Goal: Use online tool/utility: Utilize a website feature to perform a specific function

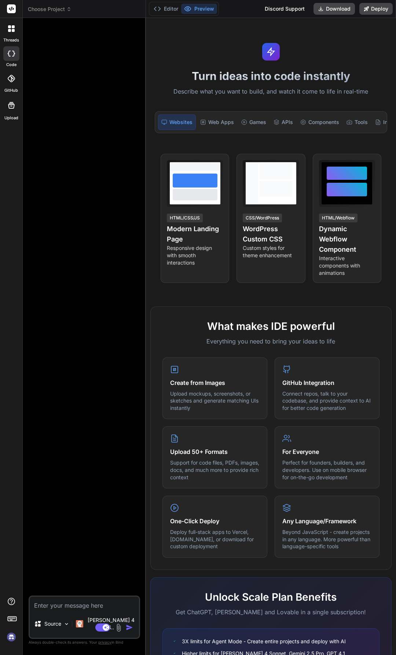
click at [68, 232] on textarea at bounding box center [84, 603] width 109 height 13
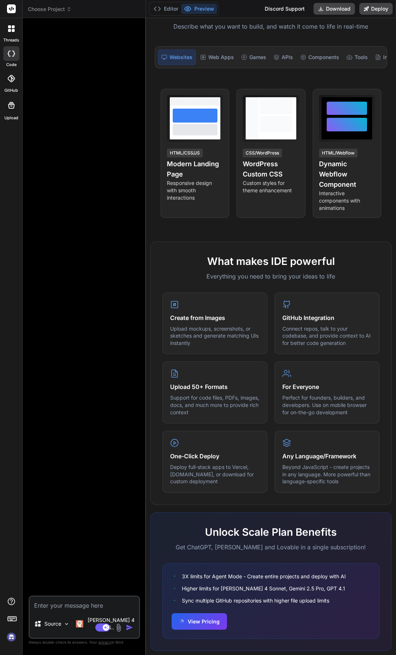
scroll to position [93, 0]
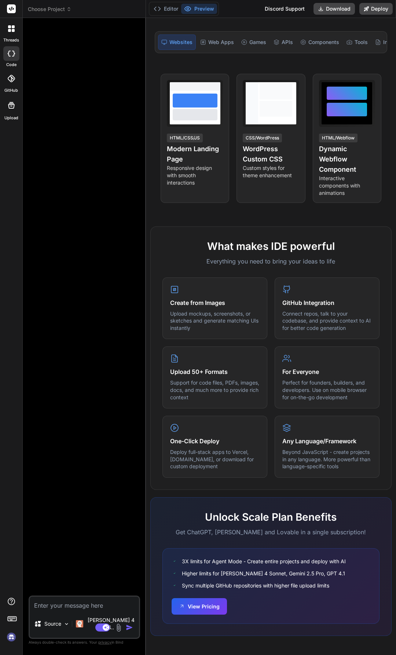
click at [72, 232] on textarea at bounding box center [84, 603] width 109 height 13
click at [146, 232] on div "Turn ideas into code instantly Describe what you want to build, and watch it co…" at bounding box center [271, 336] width 250 height 637
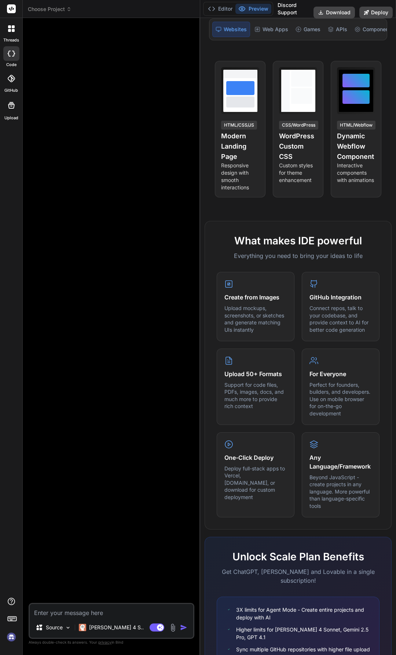
scroll to position [115, 0]
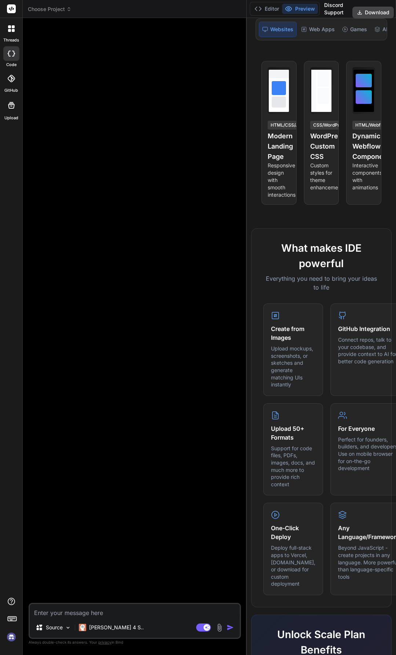
drag, startPoint x: 145, startPoint y: 478, endPoint x: 258, endPoint y: 512, distance: 118.4
click at [273, 232] on div "Choose Project Created with Pixso. Bind AI Web Search Created with Pixso. Code …" at bounding box center [210, 327] width 374 height 655
click at [218, 232] on img at bounding box center [219, 627] width 8 height 8
click at [218, 232] on div "Source Claude 4 S.." at bounding box center [135, 629] width 210 height 18
click at [219, 232] on img at bounding box center [219, 627] width 8 height 8
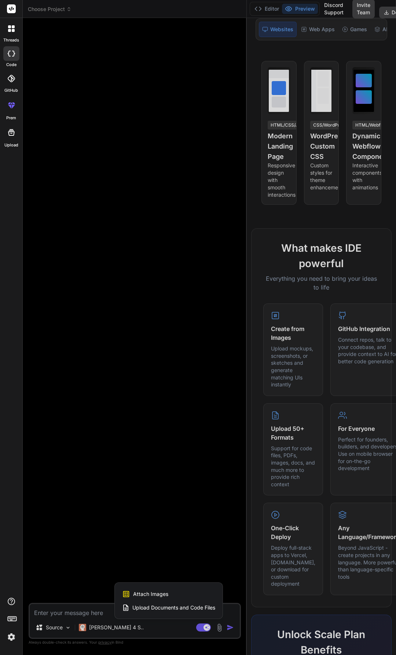
click at [182, 232] on span "Upload Documents and Code Files" at bounding box center [173, 607] width 83 height 7
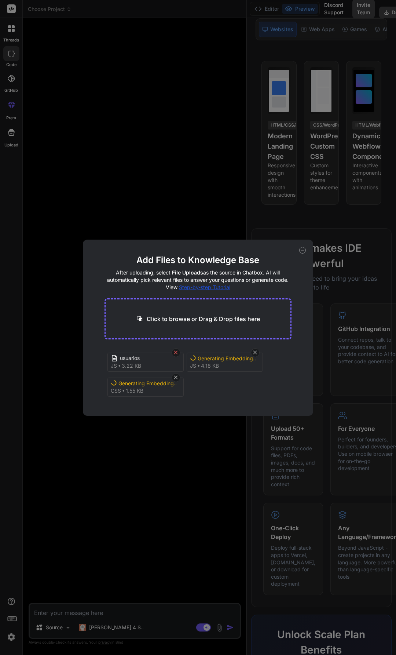
click at [174, 232] on icon at bounding box center [176, 352] width 6 height 6
click at [257, 232] on icon at bounding box center [255, 352] width 6 height 6
click at [179, 232] on icon at bounding box center [176, 352] width 6 height 6
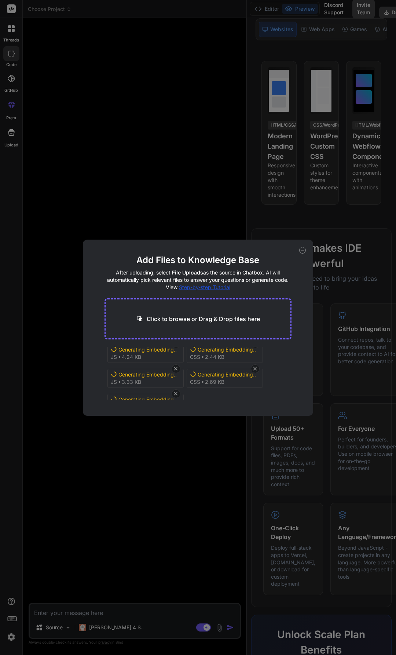
scroll to position [0, 0]
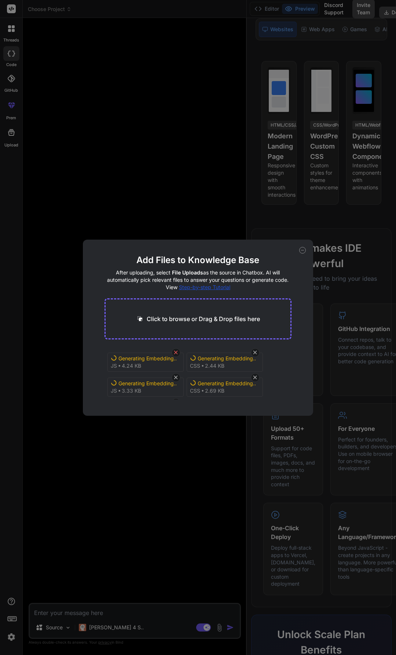
click at [175, 232] on icon at bounding box center [176, 352] width 6 height 6
click at [179, 232] on icon at bounding box center [176, 352] width 6 height 6
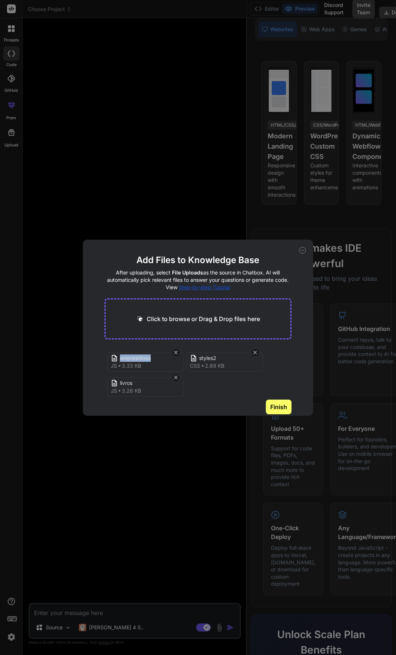
click at [179, 232] on icon at bounding box center [176, 352] width 6 height 6
click at [148, 232] on div "emprestimos" at bounding box center [158, 358] width 106 height 9
click at [176, 232] on icon at bounding box center [176, 353] width 4 height 4
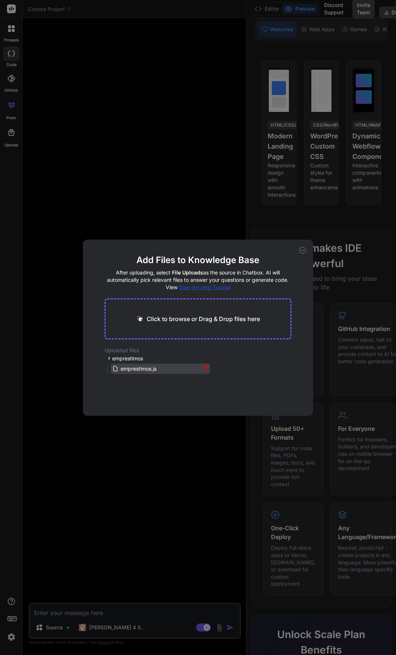
click at [204, 232] on icon at bounding box center [206, 368] width 6 height 6
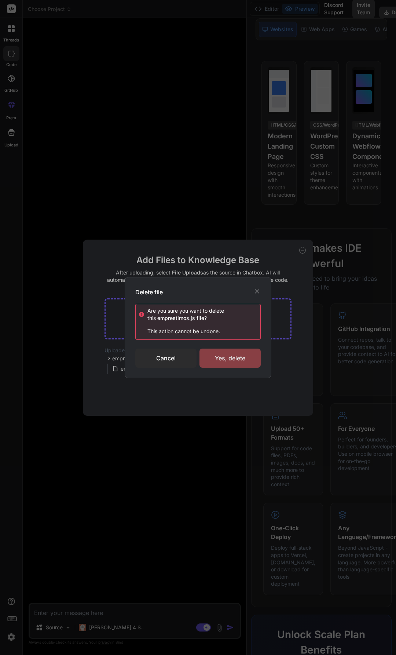
click at [216, 232] on div "Yes, delete" at bounding box center [230, 358] width 61 height 19
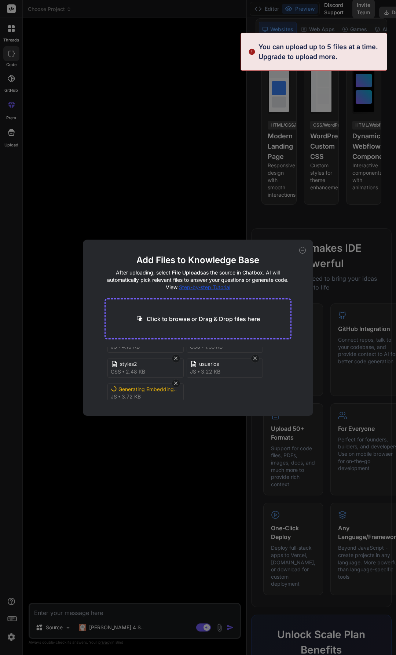
scroll to position [28, 0]
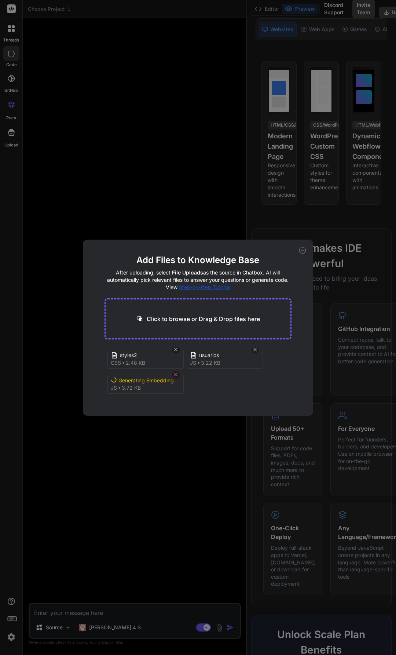
click at [178, 232] on icon at bounding box center [176, 374] width 6 height 6
click at [274, 232] on button "Finish" at bounding box center [279, 407] width 26 height 15
click at [302, 232] on icon at bounding box center [302, 250] width 7 height 7
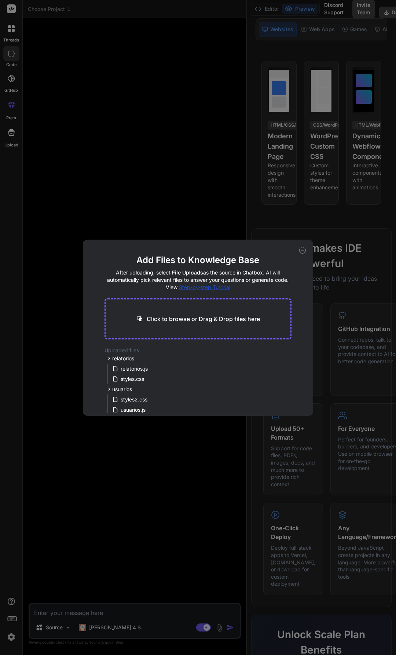
type textarea "x"
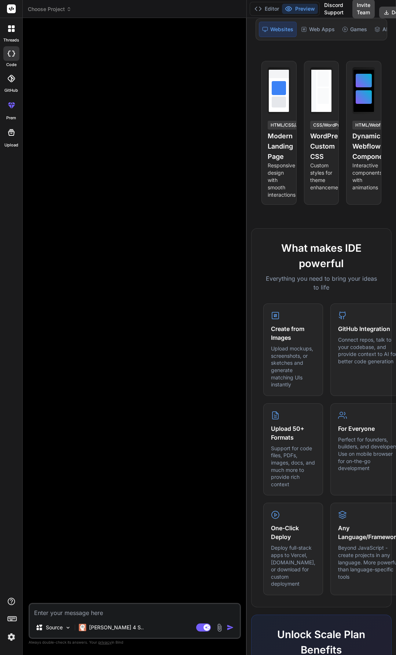
click at [132, 232] on textarea at bounding box center [135, 610] width 210 height 13
paste textarea "📖 BiblioTech O Sistema de Biblioteca Escolar é um projeto desenvolvido para apo…"
type textarea "📖 BiblioTech O Sistema de Biblioteca Escolar é um projeto desenvolvido para apo…"
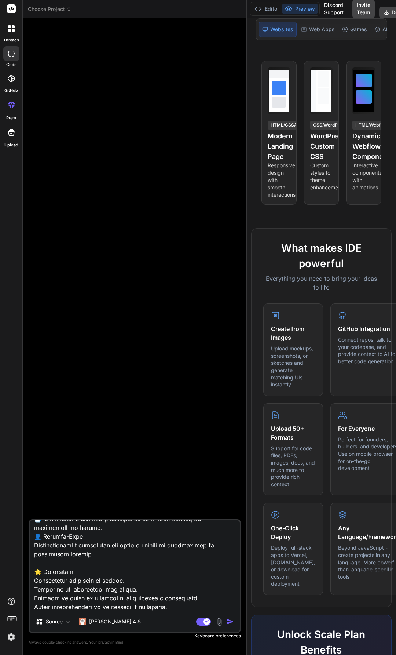
type textarea "x"
type textarea "📖 BiblioTech O Sistema de Biblioteca Escolar é um projeto desenvolvido para apo…"
type textarea "x"
type textarea "📖 BiblioTech O Sistema de Biblioteca Escolar é um projeto desenvolvido para apo…"
type textarea "x"
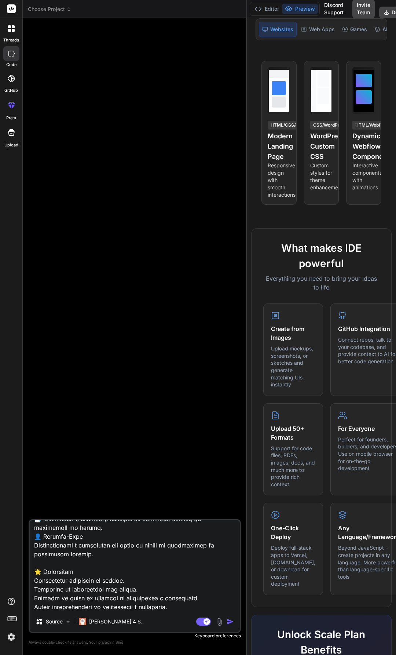
scroll to position [204, 0]
type textarea "📖 BiblioTech O Sistema de Biblioteca Escolar é um projeto desenvolvido para apo…"
type textarea "x"
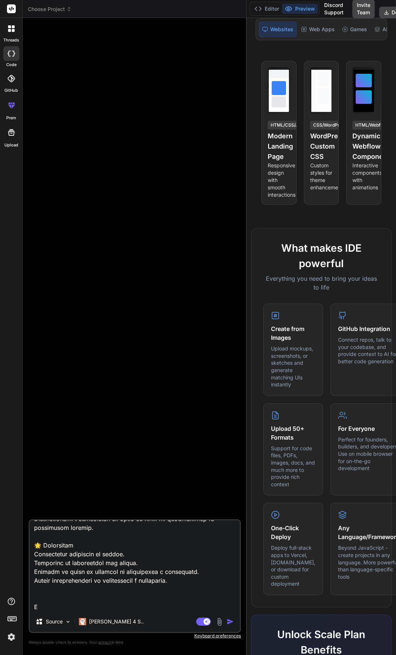
type textarea "📖 BiblioTech O Sistema de Biblioteca Escolar é um projeto desenvolvido para apo…"
type textarea "x"
type textarea "📖 BiblioTech O Sistema de Biblioteca Escolar é um projeto desenvolvido para apo…"
type textarea "x"
type textarea "📖 BiblioTech O Sistema de Biblioteca Escolar é um projeto desenvolvido para apo…"
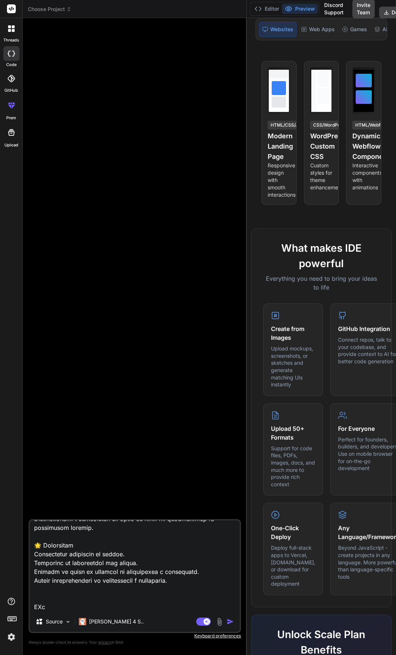
type textarea "x"
type textarea "📖 BiblioTech O Sistema de Biblioteca Escolar é um projeto desenvolvido para apo…"
type textarea "x"
type textarea "📖 BiblioTech O Sistema de Biblioteca Escolar é um projeto desenvolvido para apo…"
type textarea "x"
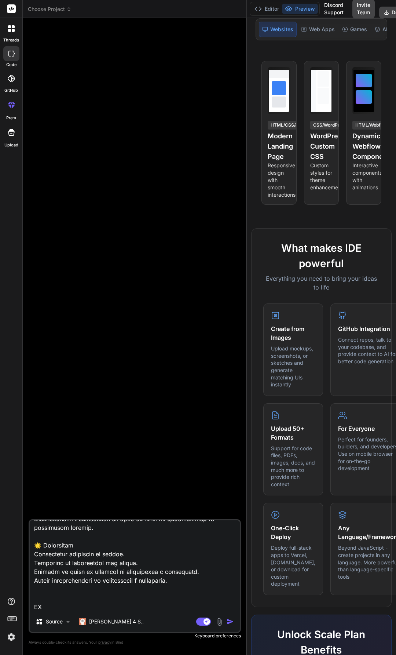
type textarea "📖 BiblioTech O Sistema de Biblioteca Escolar é um projeto desenvolvido para apo…"
type textarea "x"
type textarea "📖 BiblioTech O Sistema de Biblioteca Escolar é um projeto desenvolvido para apo…"
type textarea "x"
type textarea "📖 BiblioTech O Sistema de Biblioteca Escolar é um projeto desenvolvido para apo…"
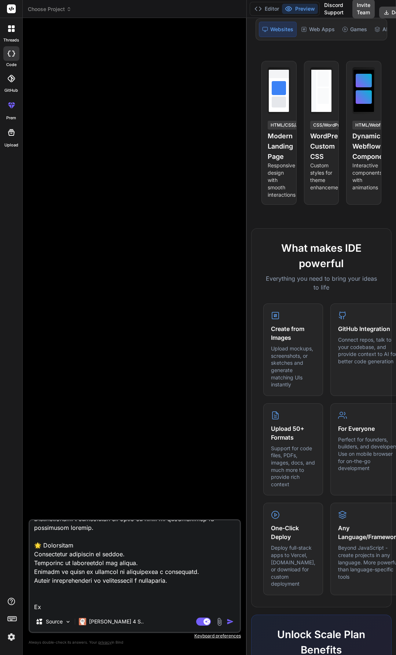
type textarea "x"
type textarea "📖 BiblioTech O Sistema de Biblioteca Escolar é um projeto desenvolvido para apo…"
type textarea "x"
type textarea "📖 BiblioTech O Sistema de Biblioteca Escolar é um projeto desenvolvido para apo…"
type textarea "x"
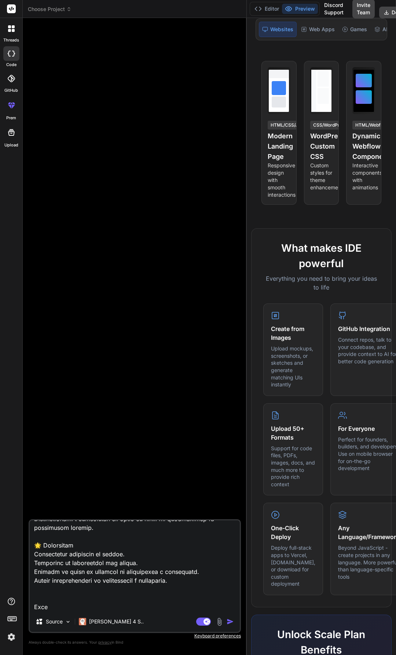
type textarea "📖 BiblioTech O Sistema de Biblioteca Escolar é um projeto desenvolvido para apo…"
type textarea "x"
type textarea "📖 BiblioTech O Sistema de Biblioteca Escolar é um projeto desenvolvido para apo…"
type textarea "x"
type textarea "📖 BiblioTech O Sistema de Biblioteca Escolar é um projeto desenvolvido para apo…"
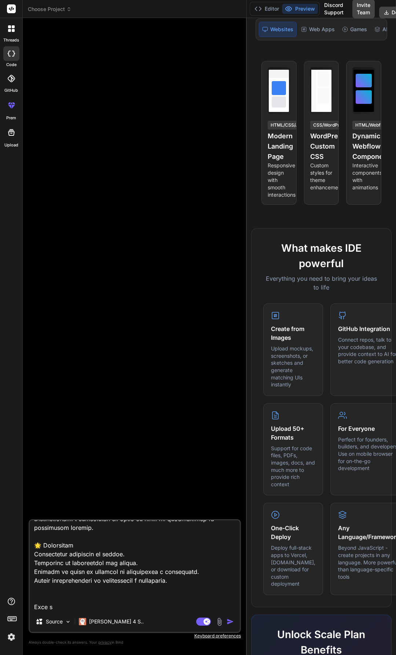
type textarea "x"
type textarea "📖 BiblioTech O Sistema de Biblioteca Escolar é um projeto desenvolvido para apo…"
type textarea "x"
type textarea "📖 BiblioTech O Sistema de Biblioteca Escolar é um projeto desenvolvido para apo…"
type textarea "x"
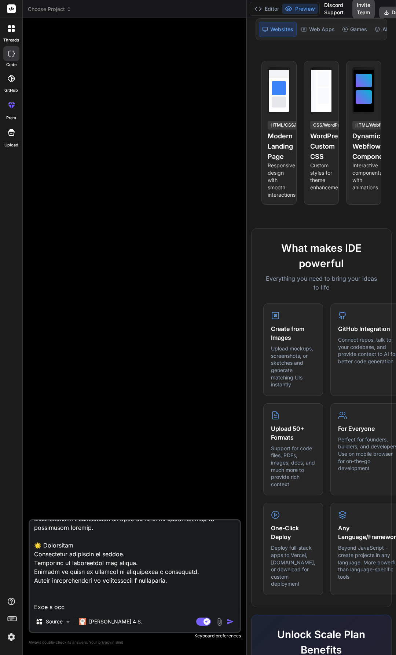
type textarea "📖 BiblioTech O Sistema de Biblioteca Escolar é um projeto desenvolvido para apo…"
type textarea "x"
type textarea "📖 BiblioTech O Sistema de Biblioteca Escolar é um projeto desenvolvido para apo…"
type textarea "x"
type textarea "📖 BiblioTech O Sistema de Biblioteca Escolar é um projeto desenvolvido para apo…"
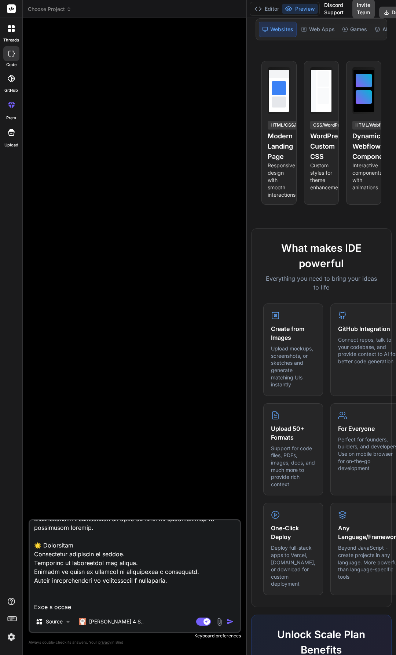
type textarea "x"
type textarea "📖 BiblioTech O Sistema de Biblioteca Escolar é um projeto desenvolvido para apo…"
type textarea "x"
type textarea "📖 BiblioTech O Sistema de Biblioteca Escolar é um projeto desenvolvido para apo…"
type textarea "x"
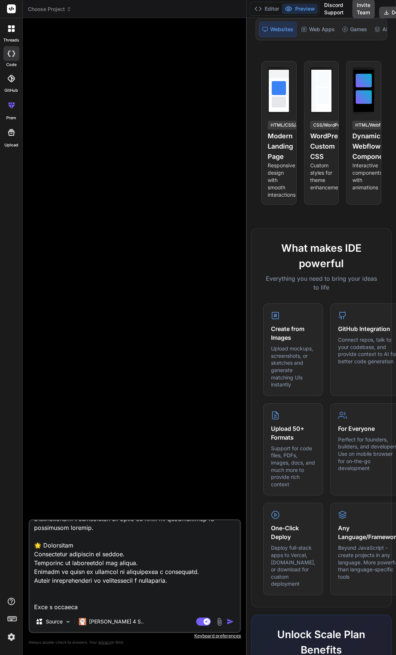
type textarea "📖 BiblioTech O Sistema de Biblioteca Escolar é um projeto desenvolvido para apo…"
type textarea "x"
type textarea "📖 BiblioTech O Sistema de Biblioteca Escolar é um projeto desenvolvido para apo…"
type textarea "x"
type textarea "📖 BiblioTech O Sistema de Biblioteca Escolar é um projeto desenvolvido para apo…"
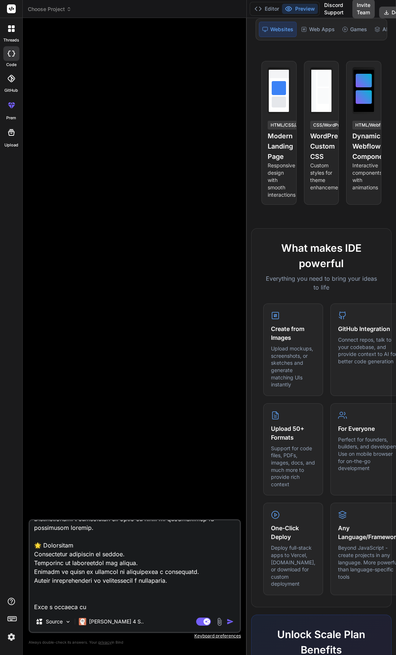
type textarea "x"
type textarea "📖 BiblioTech O Sistema de Biblioteca Escolar é um projeto desenvolvido para apo…"
type textarea "x"
type textarea "📖 BiblioTech O Sistema de Biblioteca Escolar é um projeto desenvolvido para apo…"
type textarea "x"
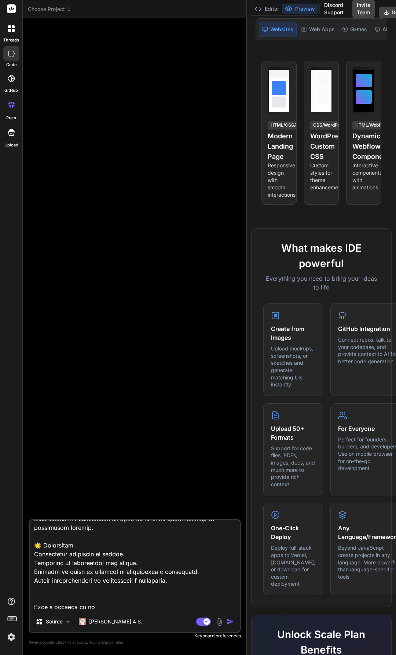
type textarea "📖 BiblioTech O Sistema de Biblioteca Escolar é um projeto desenvolvido para apo…"
type textarea "x"
type textarea "📖 BiblioTech O Sistema de Biblioteca Escolar é um projeto desenvolvido para apo…"
type textarea "x"
type textarea "📖 BiblioTech O Sistema de Biblioteca Escolar é um projeto desenvolvido para apo…"
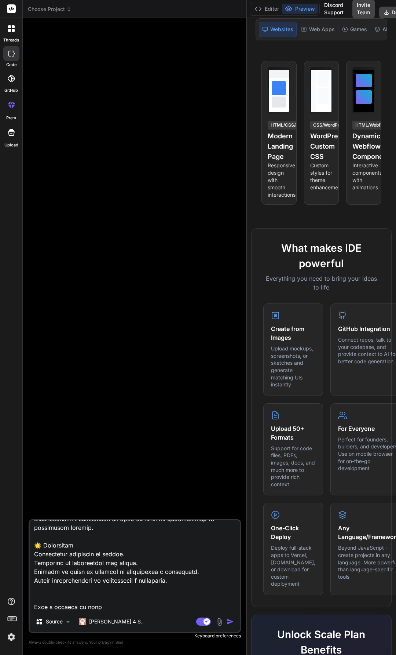
type textarea "x"
type textarea "📖 BiblioTech O Sistema de Biblioteca Escolar é um projeto desenvolvido para apo…"
type textarea "x"
type textarea "📖 BiblioTech O Sistema de Biblioteca Escolar é um projeto desenvolvido para apo…"
type textarea "x"
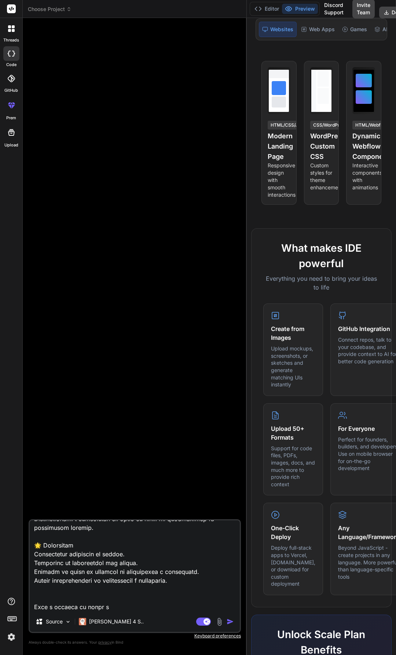
type textarea "📖 BiblioTech O Sistema de Biblioteca Escolar é um projeto desenvolvido para apo…"
type textarea "x"
type textarea "📖 BiblioTech O Sistema de Biblioteca Escolar é um projeto desenvolvido para apo…"
type textarea "x"
type textarea "📖 BiblioTech O Sistema de Biblioteca Escolar é um projeto desenvolvido para apo…"
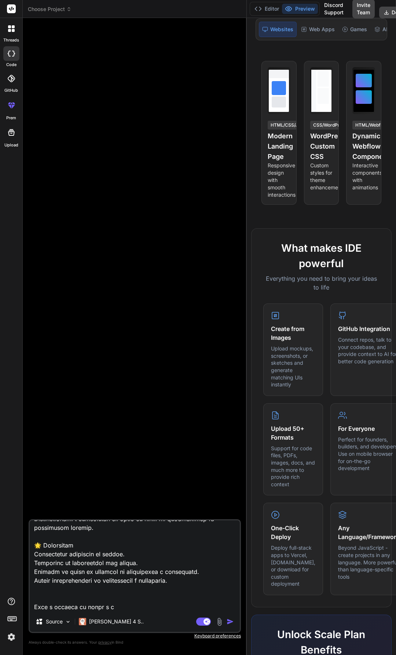
type textarea "x"
type textarea "📖 BiblioTech O Sistema de Biblioteca Escolar é um projeto desenvolvido para apo…"
type textarea "x"
type textarea "📖 BiblioTech O Sistema de Biblioteca Escolar é um projeto desenvolvido para apo…"
type textarea "x"
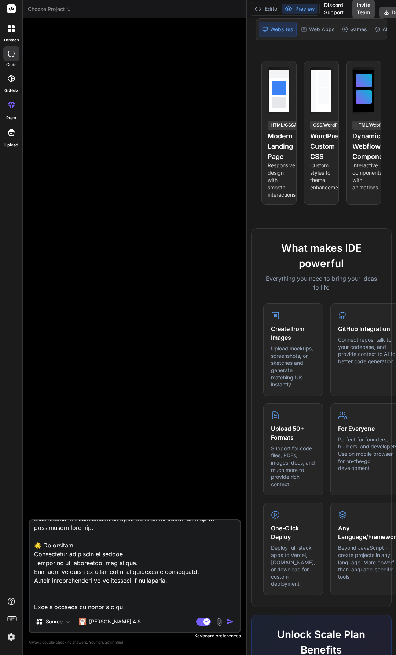
type textarea "📖 BiblioTech O Sistema de Biblioteca Escolar é um projeto desenvolvido para apo…"
type textarea "x"
type textarea "📖 BiblioTech O Sistema de Biblioteca Escolar é um projeto desenvolvido para apo…"
type textarea "x"
type textarea "📖 BiblioTech O Sistema de Biblioteca Escolar é um projeto desenvolvido para apo…"
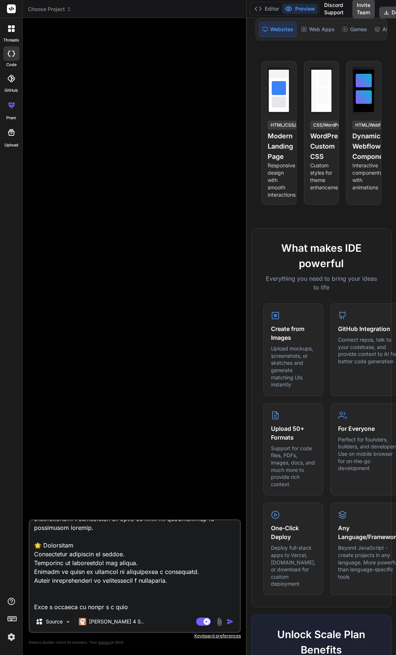
type textarea "x"
type textarea "📖 BiblioTech O Sistema de Biblioteca Escolar é um projeto desenvolvido para apo…"
type textarea "x"
type textarea "📖 BiblioTech O Sistema de Biblioteca Escolar é um projeto desenvolvido para apo…"
type textarea "x"
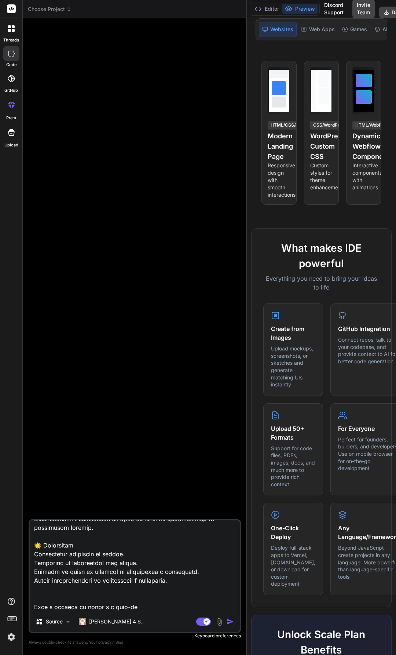
type textarea "📖 BiblioTech O Sistema de Biblioteca Escolar é um projeto desenvolvido para apo…"
type textarea "x"
type textarea "📖 BiblioTech O Sistema de Biblioteca Escolar é um projeto desenvolvido para apo…"
type textarea "x"
type textarea "📖 BiblioTech O Sistema de Biblioteca Escolar é um projeto desenvolvido para apo…"
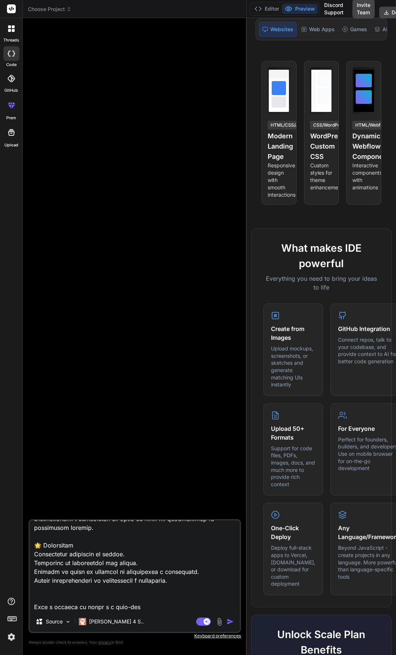
type textarea "x"
type textarea "📖 BiblioTech O Sistema de Biblioteca Escolar é um projeto desenvolvido para apo…"
type textarea "x"
type textarea "📖 BiblioTech O Sistema de Biblioteca Escolar é um projeto desenvolvido para apo…"
type textarea "x"
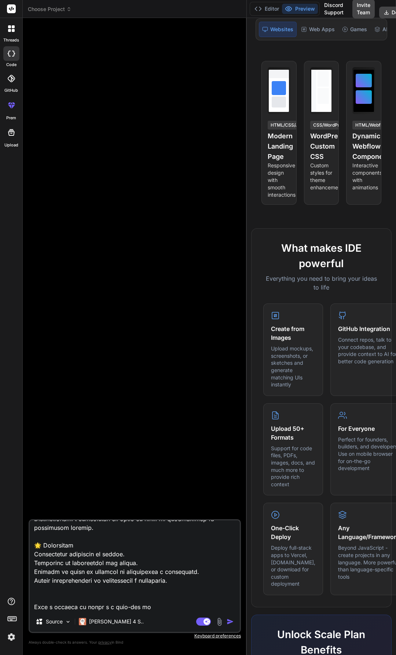
type textarea "📖 BiblioTech O Sistema de Biblioteca Escolar é um projeto desenvolvido para apo…"
type textarea "x"
type textarea "📖 BiblioTech O Sistema de Biblioteca Escolar é um projeto desenvolvido para apo…"
type textarea "x"
type textarea "📖 BiblioTech O Sistema de Biblioteca Escolar é um projeto desenvolvido para apo…"
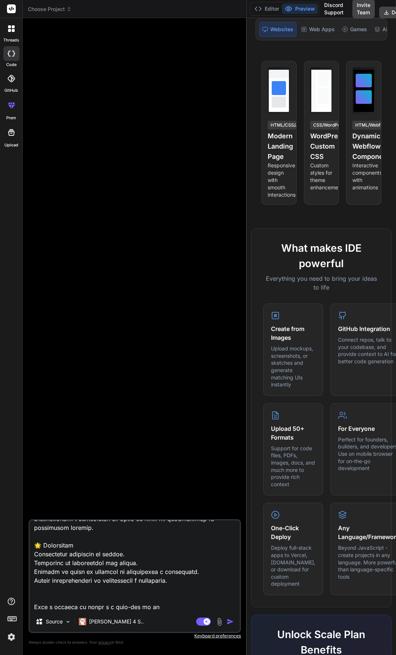
type textarea "x"
type textarea "📖 BiblioTech O Sistema de Biblioteca Escolar é um projeto desenvolvido para apo…"
type textarea "x"
type textarea "📖 BiblioTech O Sistema de Biblioteca Escolar é um projeto desenvolvido para apo…"
type textarea "x"
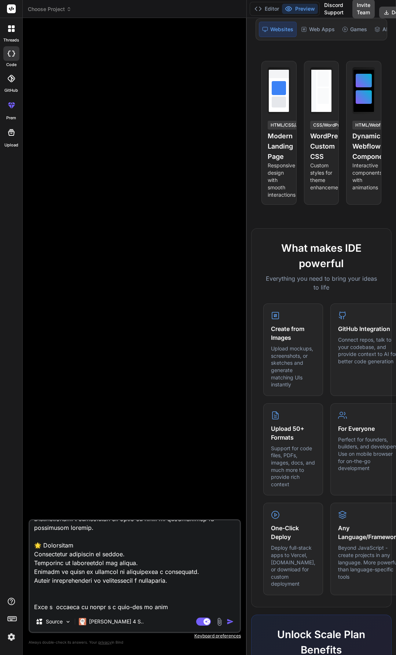
type textarea "📖 BiblioTech O Sistema de Biblioteca Escolar é um projeto desenvolvido para apo…"
type textarea "x"
type textarea "📖 BiblioTech O Sistema de Biblioteca Escolar é um projeto desenvolvido para apo…"
type textarea "x"
type textarea "📖 BiblioTech O Sistema de Biblioteca Escolar é um projeto desenvolvido para apo…"
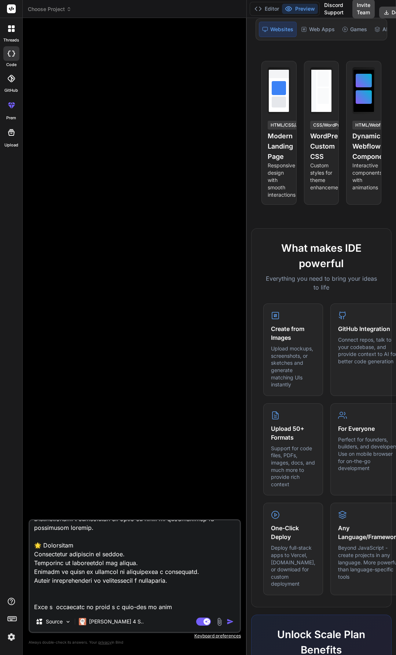
type textarea "x"
type textarea "📖 BiblioTech O Sistema de Biblioteca Escolar é um projeto desenvolvido para apo…"
type textarea "x"
type textarea "📖 BiblioTech O Sistema de Biblioteca Escolar é um projeto desenvolvido para apo…"
type textarea "x"
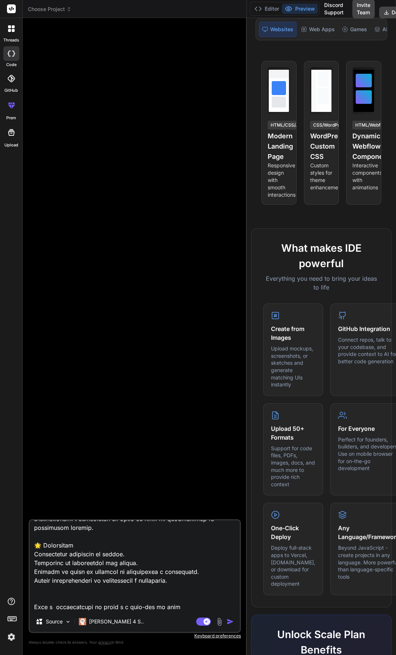
type textarea "📖 BiblioTech O Sistema de Biblioteca Escolar é um projeto desenvolvido para apo…"
type textarea "x"
type textarea "📖 BiblioTech O Sistema de Biblioteca Escolar é um projeto desenvolvido para apo…"
type textarea "x"
type textarea "📖 BiblioTech O Sistema de Biblioteca Escolar é um projeto desenvolvido para apo…"
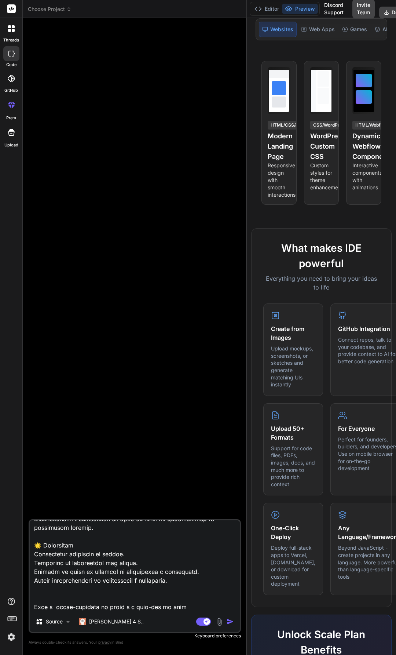
type textarea "x"
type textarea "📖 BiblioTech O Sistema de Biblioteca Escolar é um projeto desenvolvido para apo…"
type textarea "x"
type textarea "📖 BiblioTech O Sistema de Biblioteca Escolar é um projeto desenvolvido para apo…"
type textarea "x"
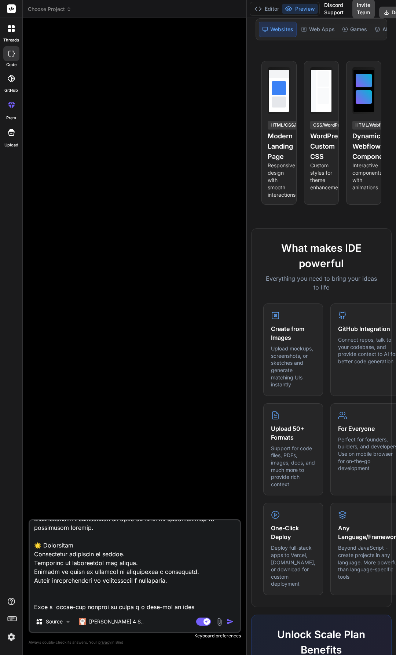
type textarea "📖 BiblioTech O Sistema de Biblioteca Escolar é um projeto desenvolvido para apo…"
type textarea "x"
type textarea "📖 BiblioTech O Sistema de Biblioteca Escolar é um projeto desenvolvido para apo…"
type textarea "x"
type textarea "📖 BiblioTech O Sistema de Biblioteca Escolar é um projeto desenvolvido para apo…"
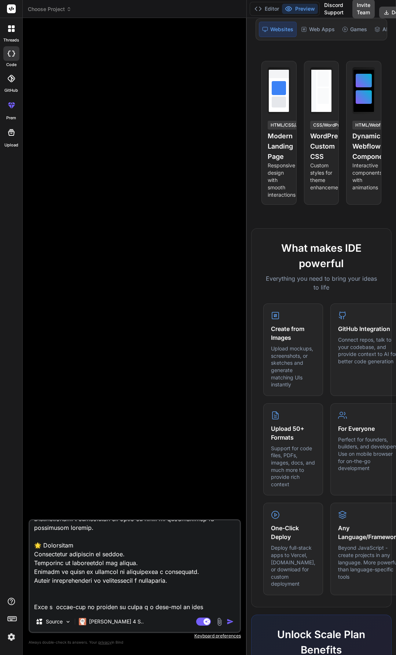
type textarea "x"
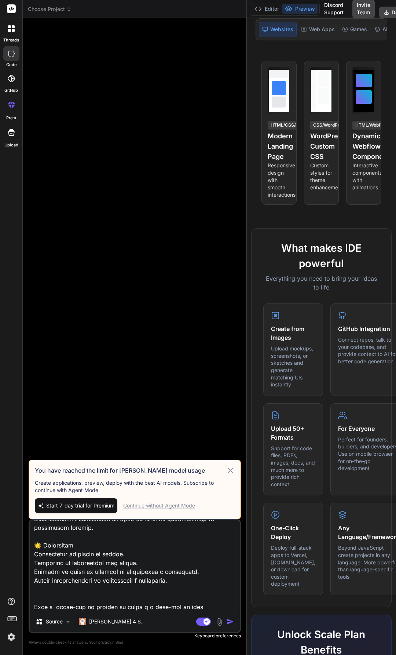
type textarea "📖 BiblioTech O Sistema de Biblioteca Escolar é um projeto desenvolvido para apo…"
click at [156, 232] on div "Continue without Agent Mode" at bounding box center [159, 505] width 72 height 7
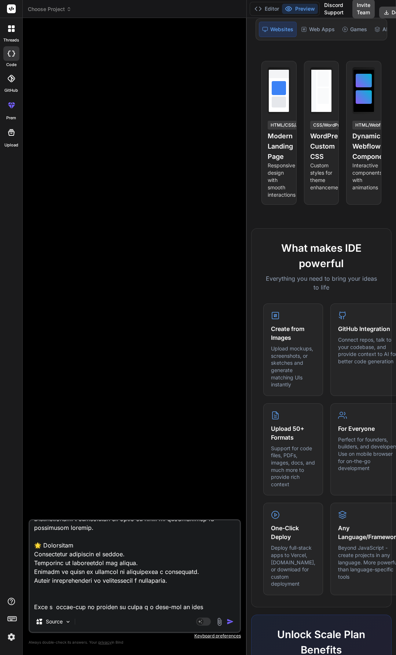
click at [227, 232] on img "button" at bounding box center [230, 621] width 7 height 7
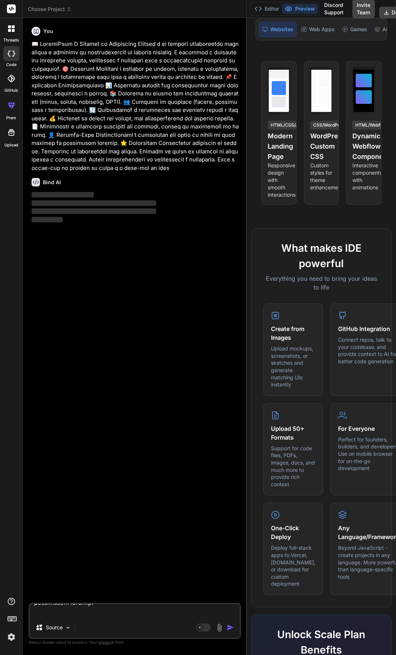
scroll to position [0, 0]
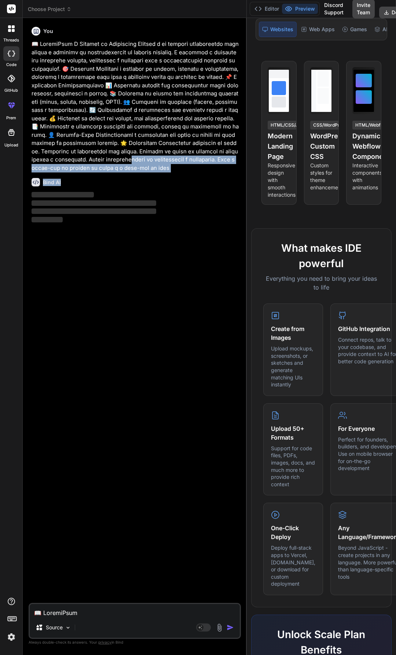
drag, startPoint x: 110, startPoint y: 156, endPoint x: 103, endPoint y: 156, distance: 7.0
click at [103, 156] on div "You Bind AI ‌ ‌ ‌ ‌" at bounding box center [135, 313] width 211 height 579
click at [105, 170] on p at bounding box center [136, 106] width 208 height 132
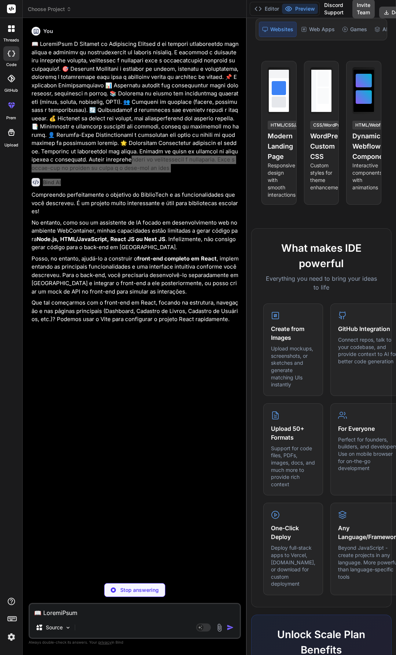
type textarea "x"
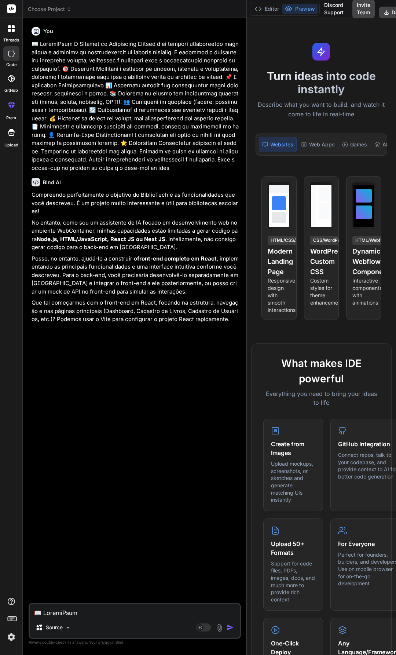
drag, startPoint x: 247, startPoint y: 73, endPoint x: 238, endPoint y: 74, distance: 8.5
click at [238, 74] on div "Bind AI Web Search Created with Pixso. Code Generator You Bind AI Compreendo pe…" at bounding box center [135, 336] width 224 height 637
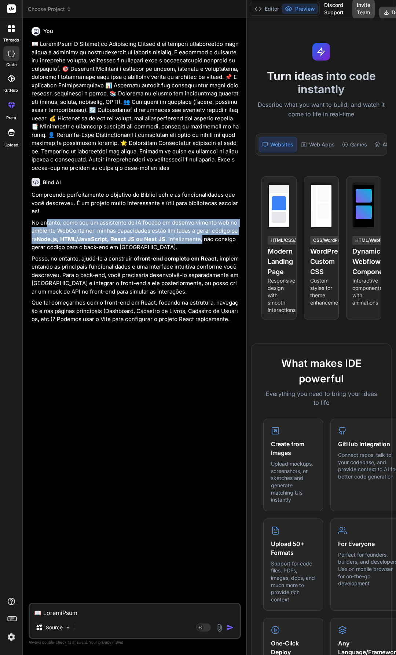
drag, startPoint x: 56, startPoint y: 225, endPoint x: 202, endPoint y: 242, distance: 147.0
click at [202, 232] on p "No entanto, como sou um assistente de IA focado em desenvolvimento web no ambie…" at bounding box center [136, 235] width 208 height 33
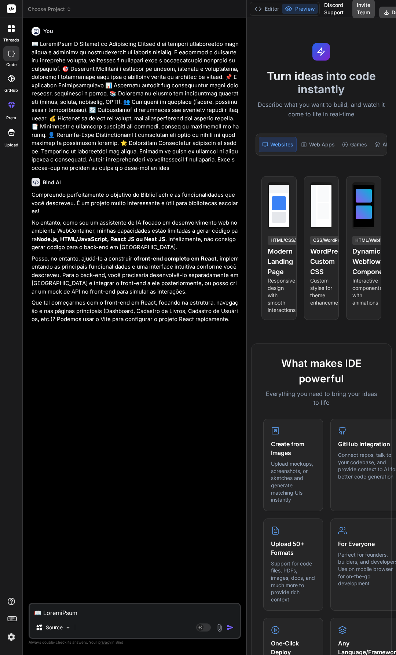
click at [183, 232] on p "Posso, no entanto, ajudá-lo a construir o front-end completo em React , impleme…" at bounding box center [136, 275] width 208 height 41
click at [82, 232] on textarea at bounding box center [135, 610] width 210 height 13
type textarea "g"
type textarea "x"
type textarea "ge"
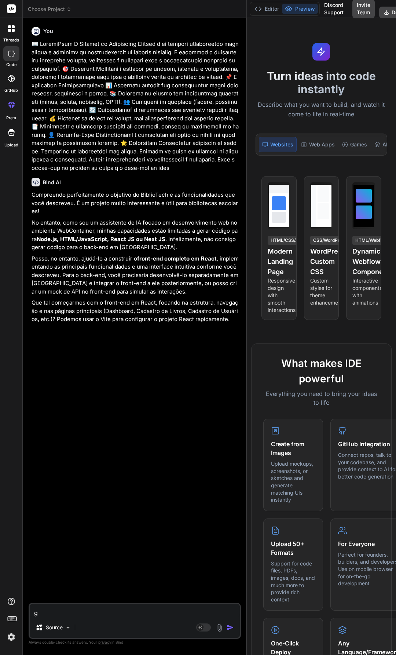
type textarea "x"
type textarea "ger"
type textarea "x"
type textarea "gere"
type textarea "x"
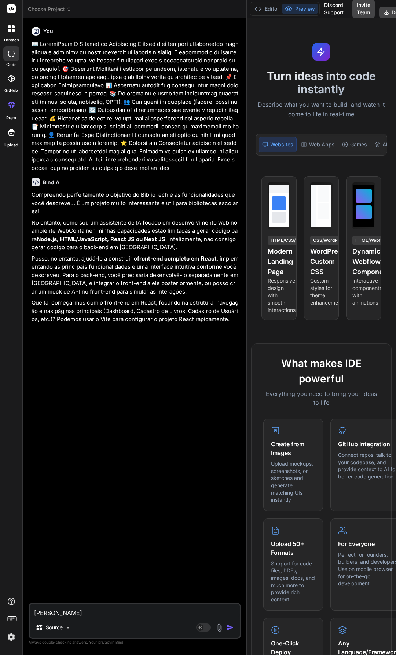
type textarea "gere"
type textarea "x"
type textarea "gere t"
type textarea "x"
type textarea "gere tu"
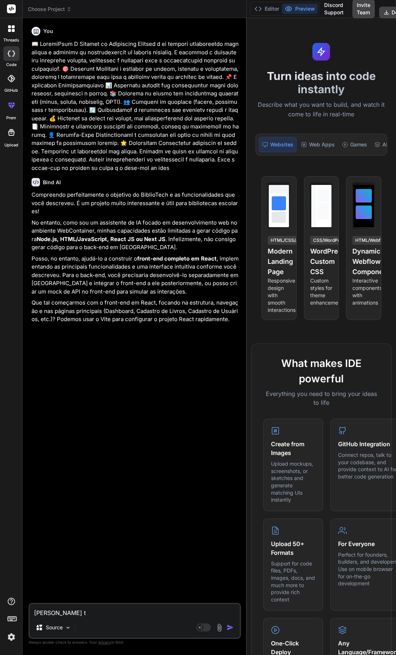
type textarea "x"
type textarea "gere tur"
type textarea "x"
type textarea "gere turo"
type textarea "x"
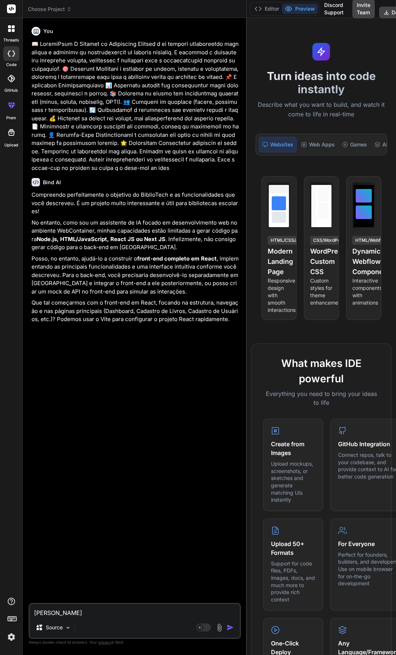
type textarea "gere tur"
type textarea "x"
type textarea "gere tu"
type textarea "x"
type textarea "gere tud"
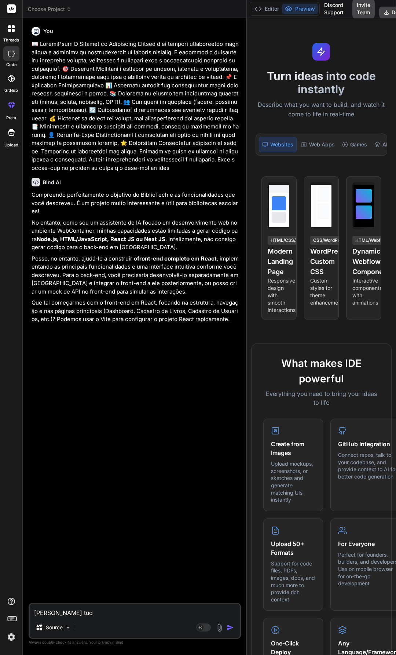
type textarea "x"
type textarea "gere tudo"
type textarea "x"
type textarea "gere tudo"
type textarea "x"
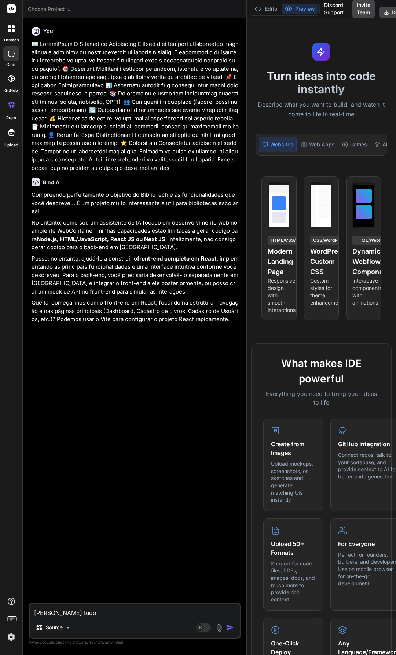
type textarea "gere tudo e"
type textarea "x"
type textarea "gere tudo em"
type textarea "x"
type textarea "gere tudo em"
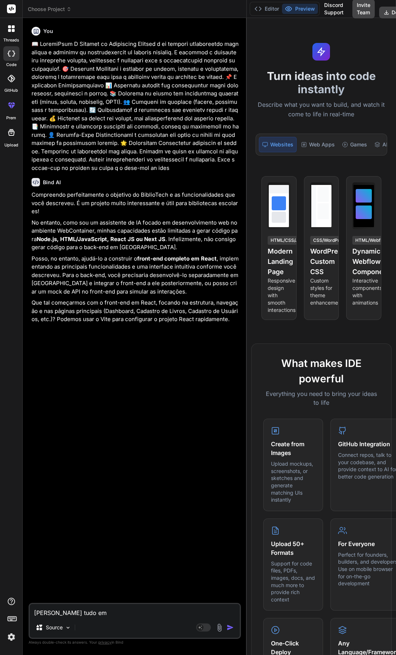
type textarea "x"
type textarea "gere tudo em r"
type textarea "x"
type textarea "gere tudo em re"
type textarea "x"
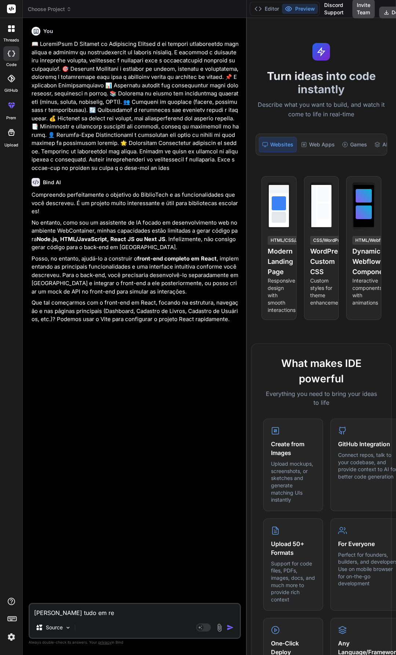
type textarea "gere tudo em rea"
type textarea "x"
type textarea "gere tudo em reac"
type textarea "x"
type textarea "gere tudo em react"
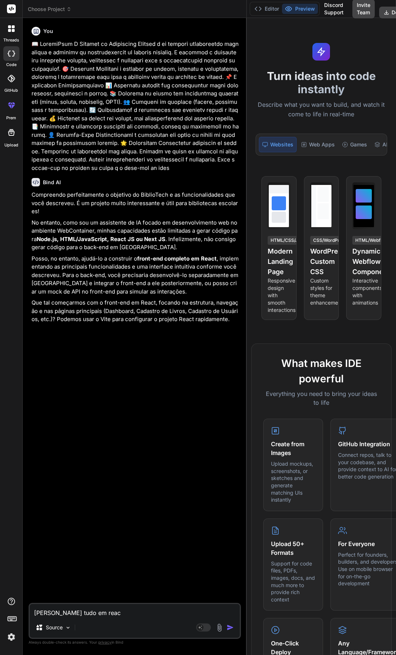
type textarea "x"
type textarea "gere tudo em react."
type textarea "x"
type textarea "gere tudo em react.j"
type textarea "x"
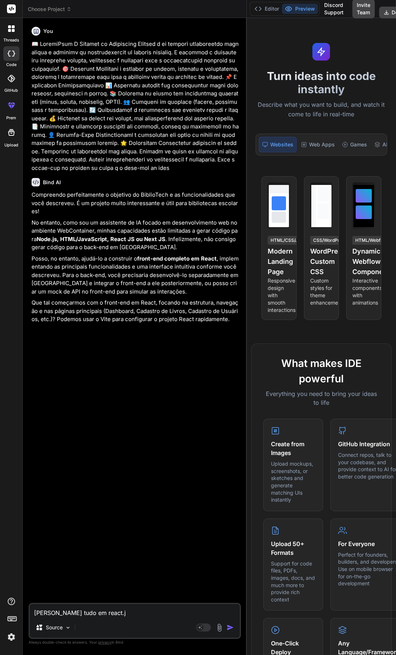
type textarea "gere tudo em react.js"
type textarea "x"
type textarea "gere tudo em react.js"
type textarea "x"
type textarea "gere tudo em react.js e"
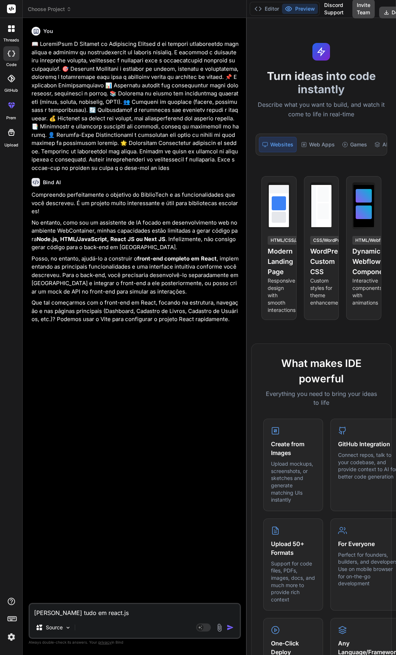
type textarea "x"
type textarea "gere tudo em react.js en"
type textarea "x"
type textarea "gere tudo em react.js ent"
type textarea "x"
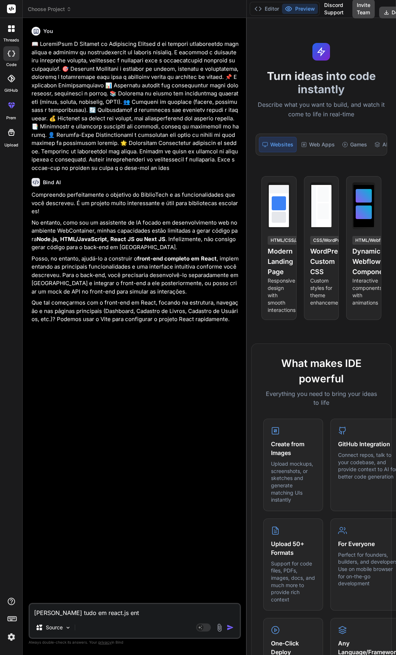
type textarea "gere tudo em react.js entã"
type textarea "x"
type textarea "gere tudo em react.js então"
type textarea "x"
type textarea "gere tudo em react.js então,"
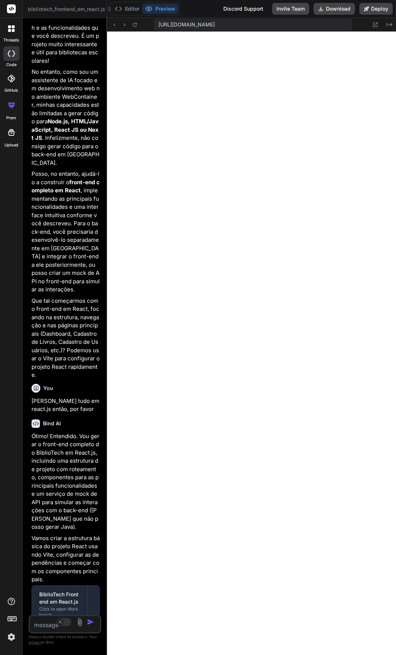
scroll to position [522, 0]
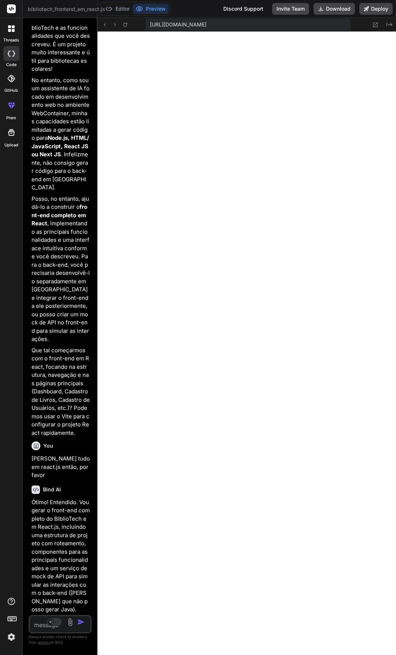
drag, startPoint x: 246, startPoint y: 47, endPoint x: 29, endPoint y: 64, distance: 217.5
click at [29, 64] on div "Bind AI Web Search Created with Pixso. Code Generator You Bind AI Compreendo pe…" at bounding box center [60, 336] width 75 height 637
click at [331, 11] on button "Download" at bounding box center [334, 9] width 41 height 12
click at [122, 8] on button "Editor" at bounding box center [117, 9] width 30 height 10
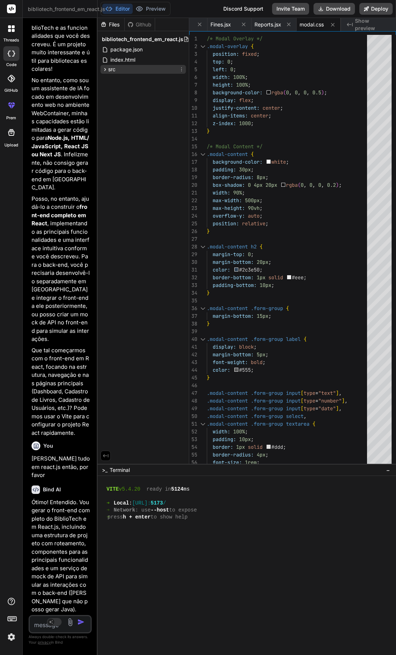
click at [121, 69] on div "src" at bounding box center [143, 69] width 85 height 9
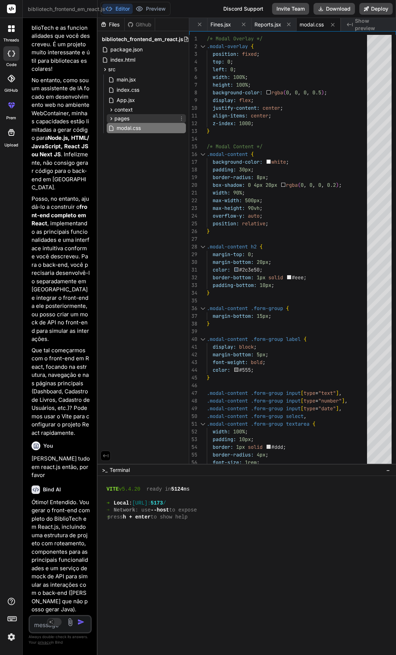
click at [138, 118] on div "pages" at bounding box center [146, 118] width 79 height 9
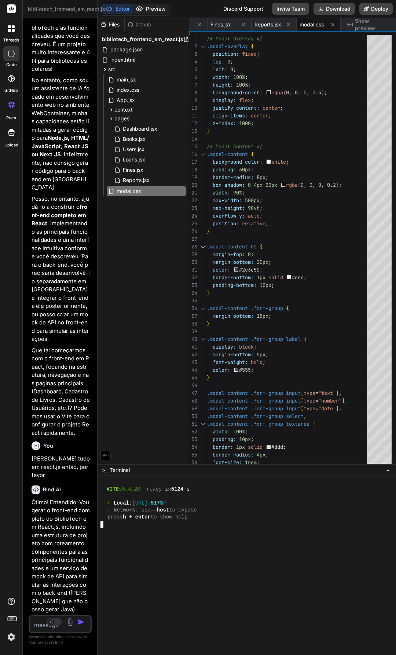
click at [149, 10] on button "Preview" at bounding box center [151, 9] width 36 height 10
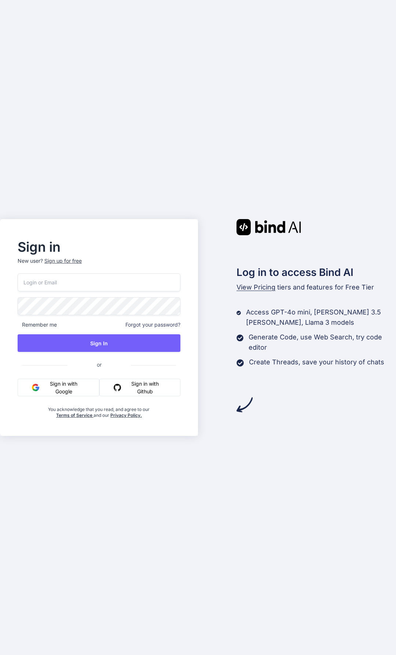
click at [57, 387] on button "Sign in with Google" at bounding box center [59, 388] width 82 height 18
